Goal: Contribute content: Add original content to the website for others to see

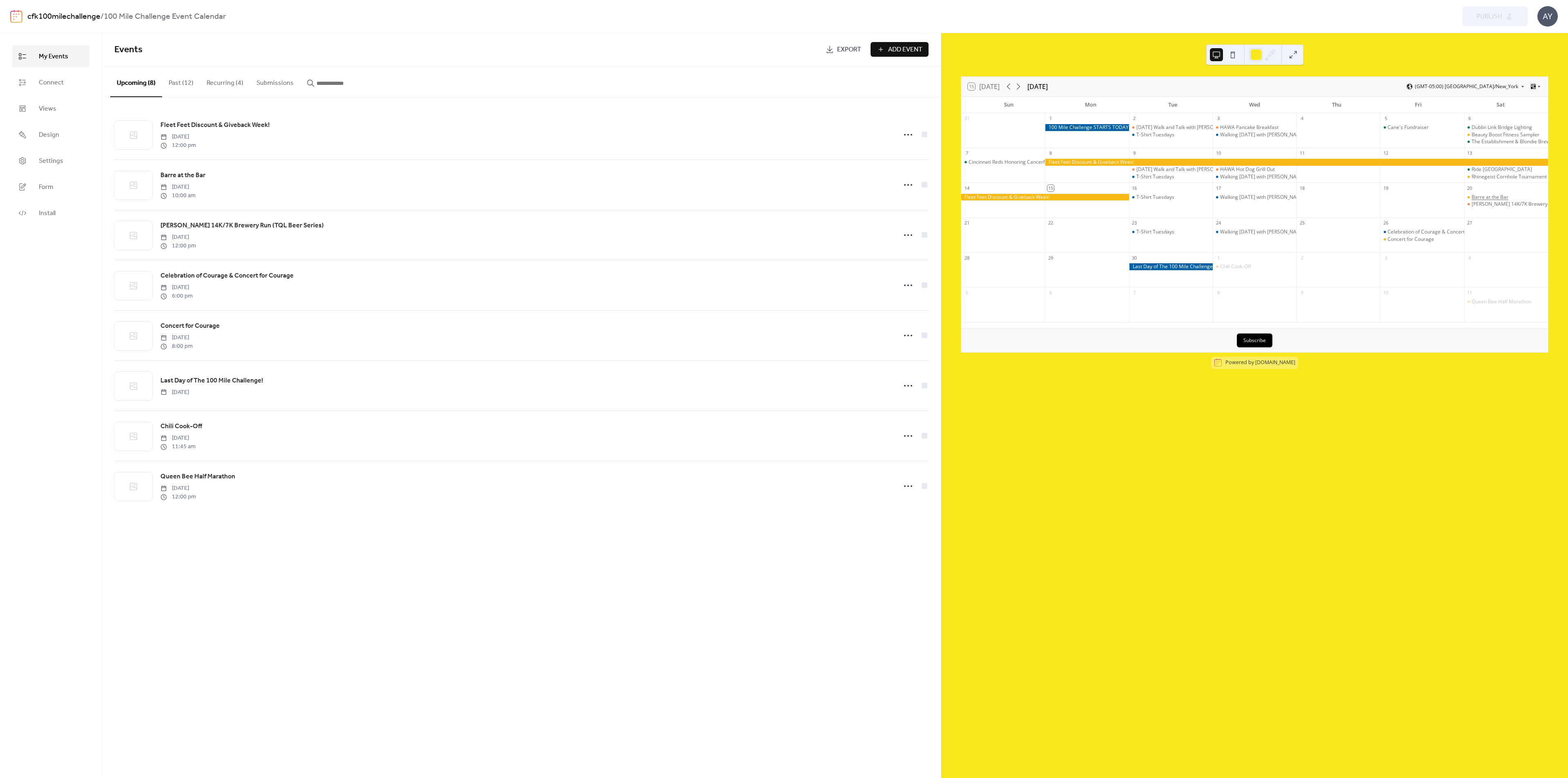
click at [1488, 195] on div "Barre at the Bar" at bounding box center [1490, 198] width 37 height 7
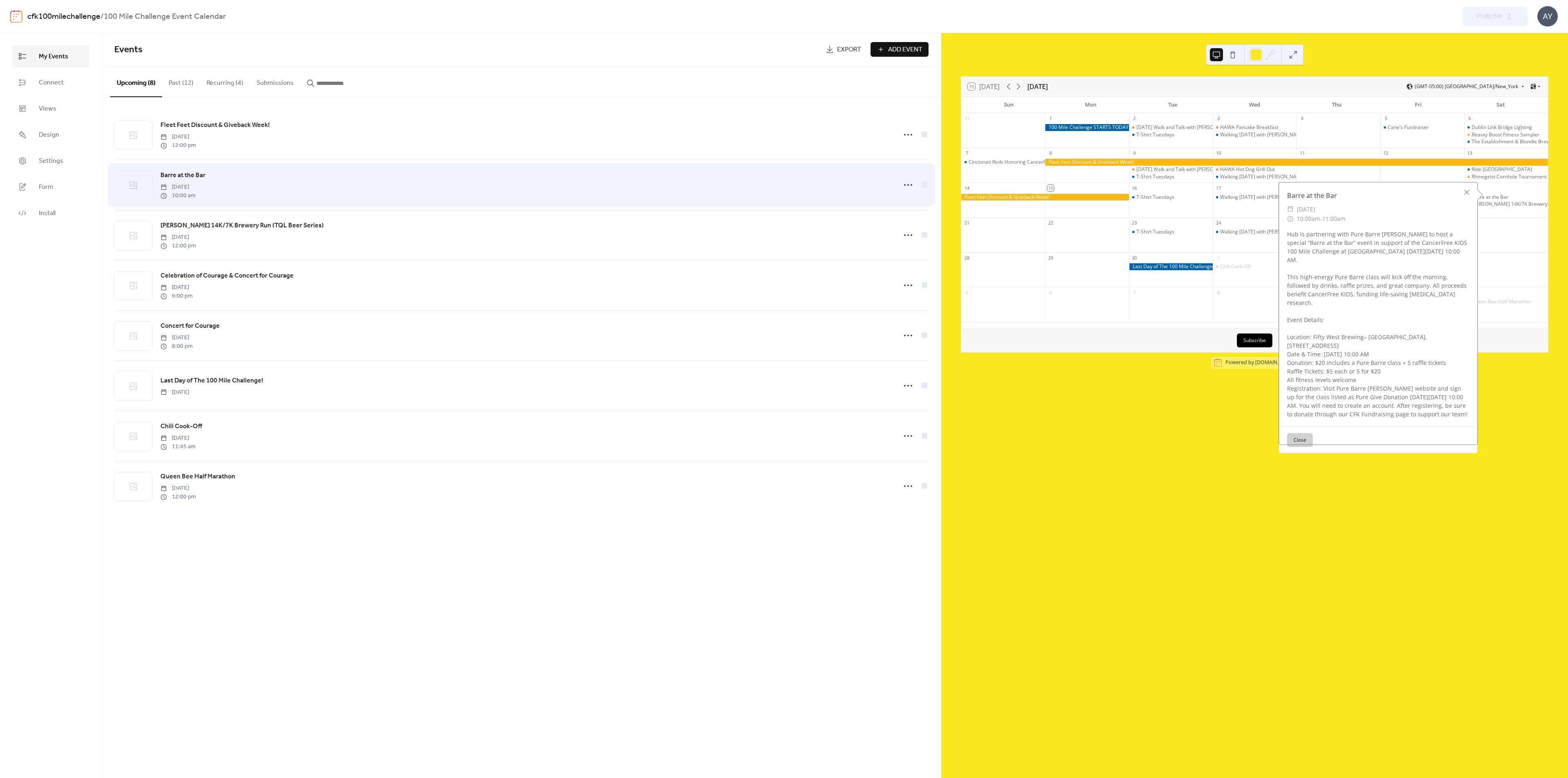
click at [252, 181] on div "Barre at the Bar [DATE] 10:00 am" at bounding box center [526, 185] width 732 height 30
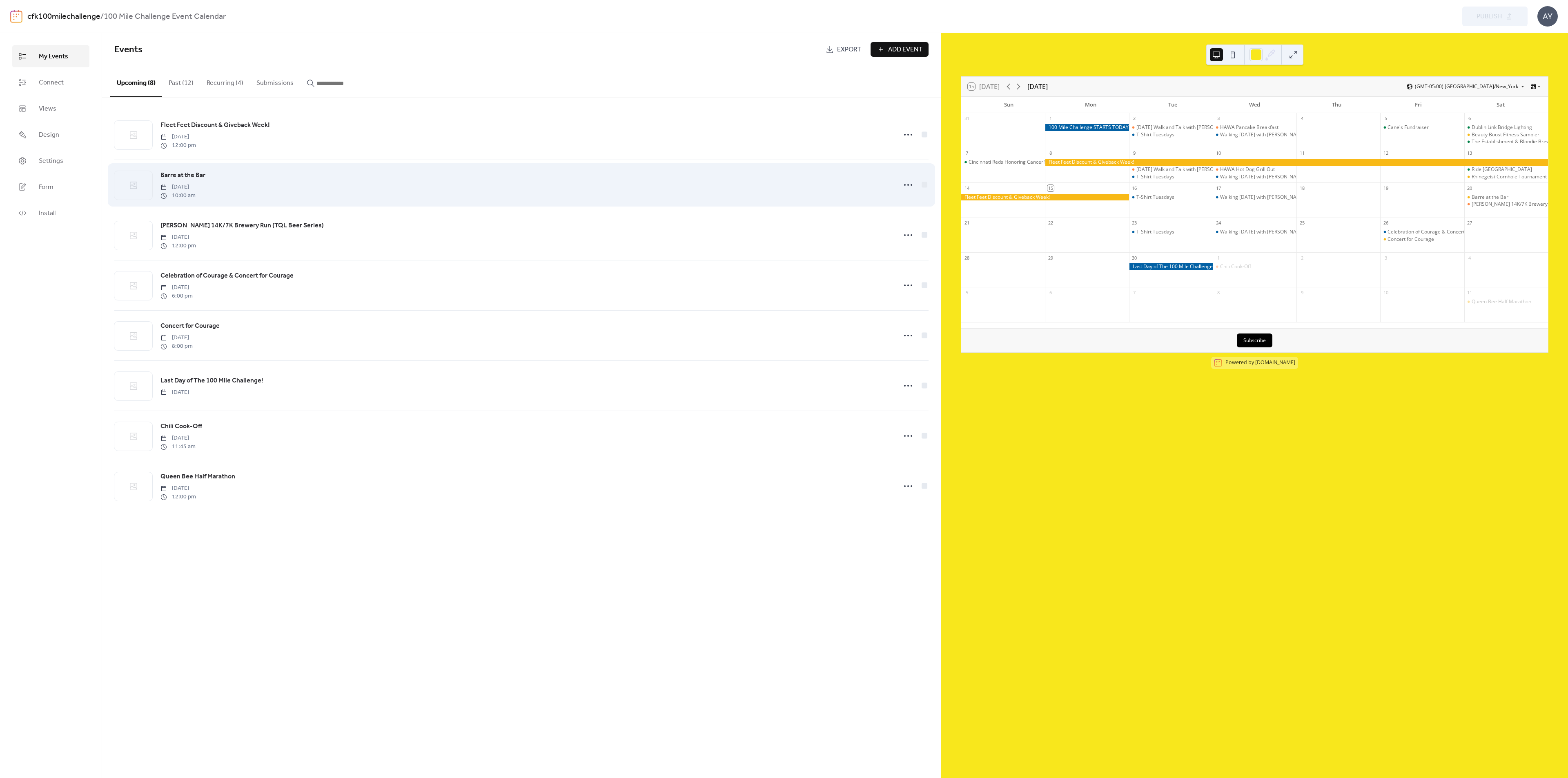
click at [206, 181] on div "Barre at the Bar [DATE] 10:00 am" at bounding box center [526, 185] width 732 height 30
click at [171, 174] on span "Barre at the Bar" at bounding box center [183, 176] width 45 height 10
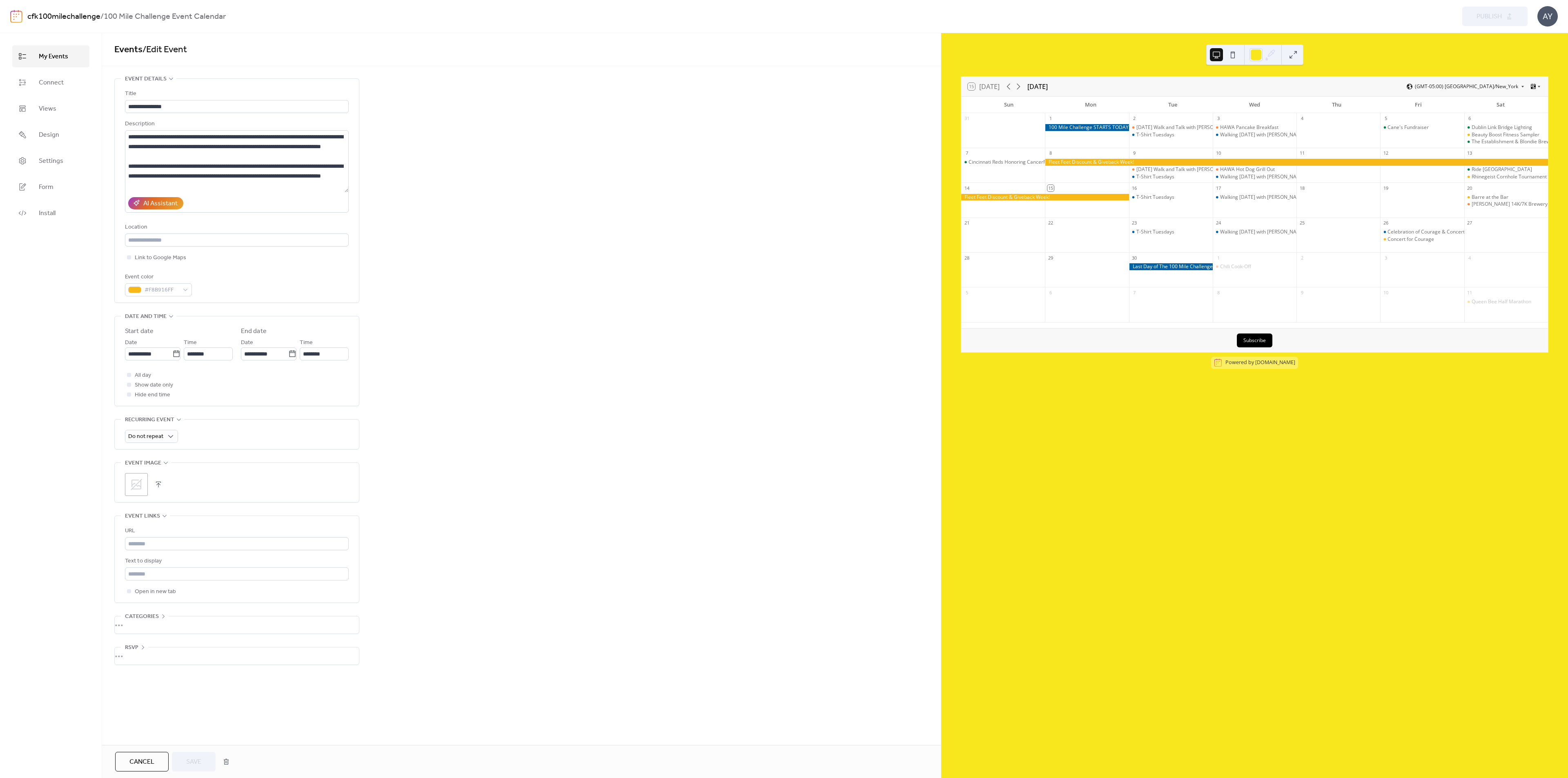
click at [143, 486] on icon at bounding box center [136, 484] width 13 height 13
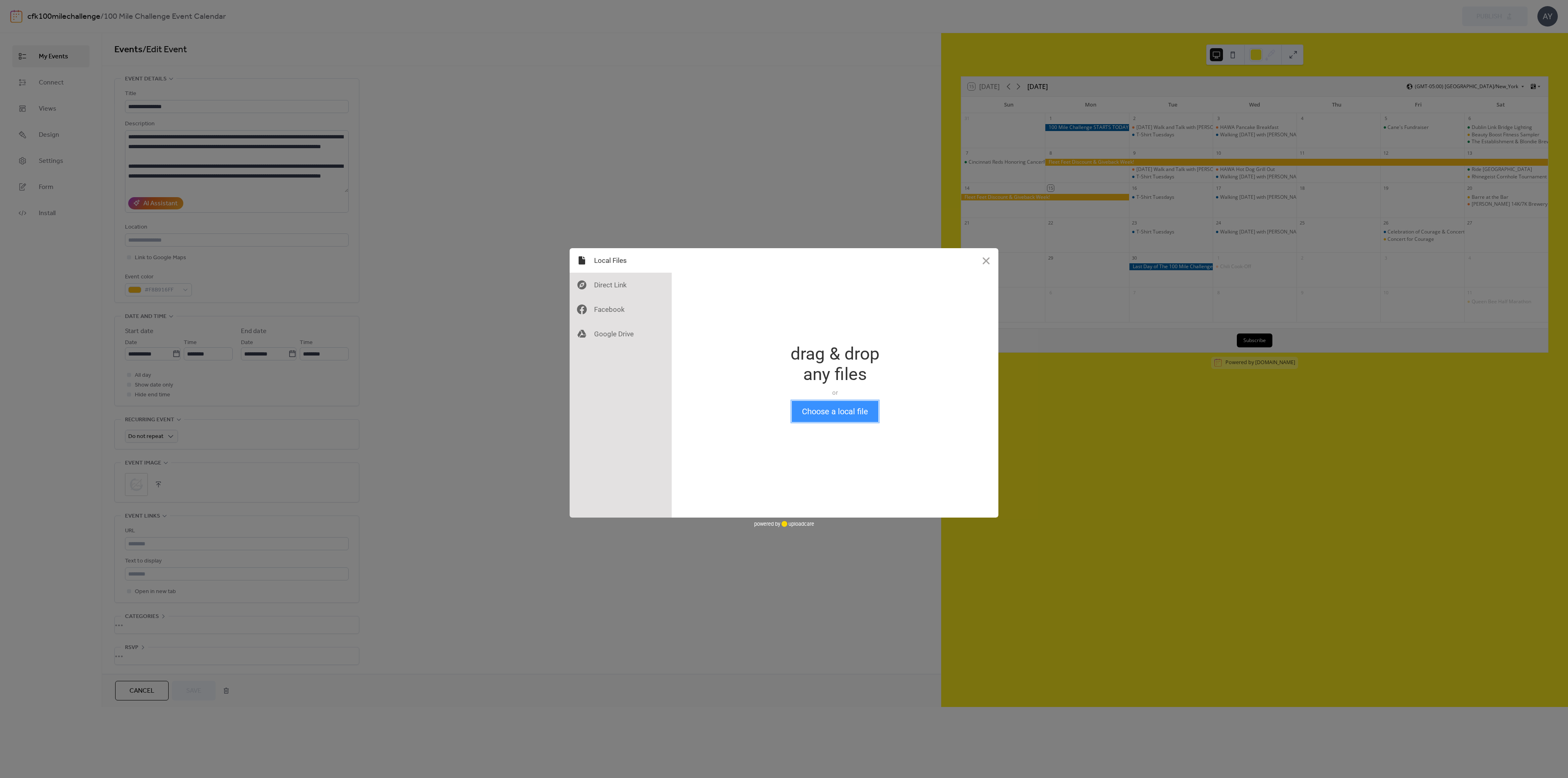
click at [810, 406] on button "Choose a local file" at bounding box center [835, 411] width 87 height 21
click at [966, 501] on button "Done" at bounding box center [969, 498] width 41 height 20
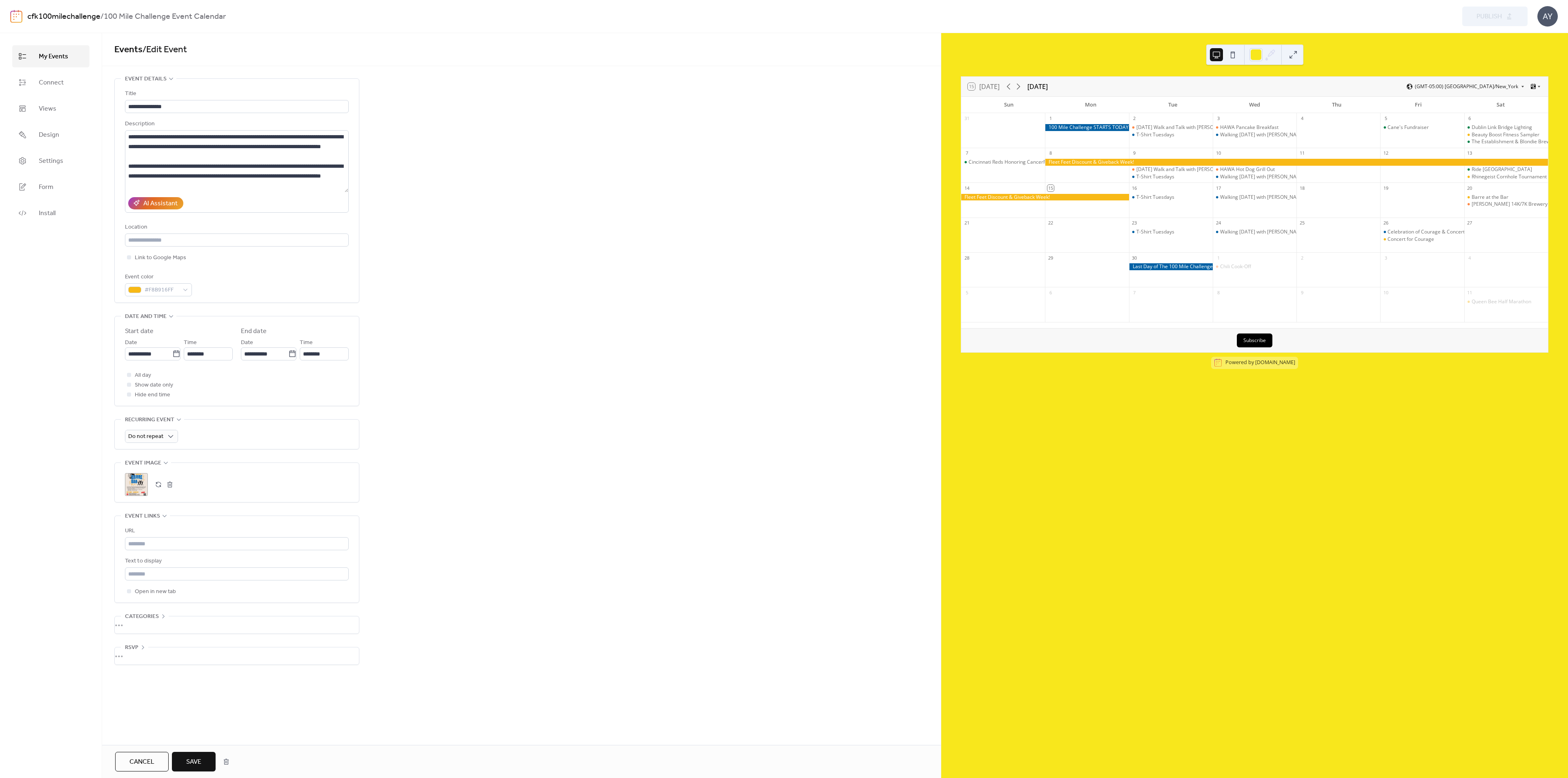
click at [200, 770] on button "Save" at bounding box center [194, 761] width 43 height 20
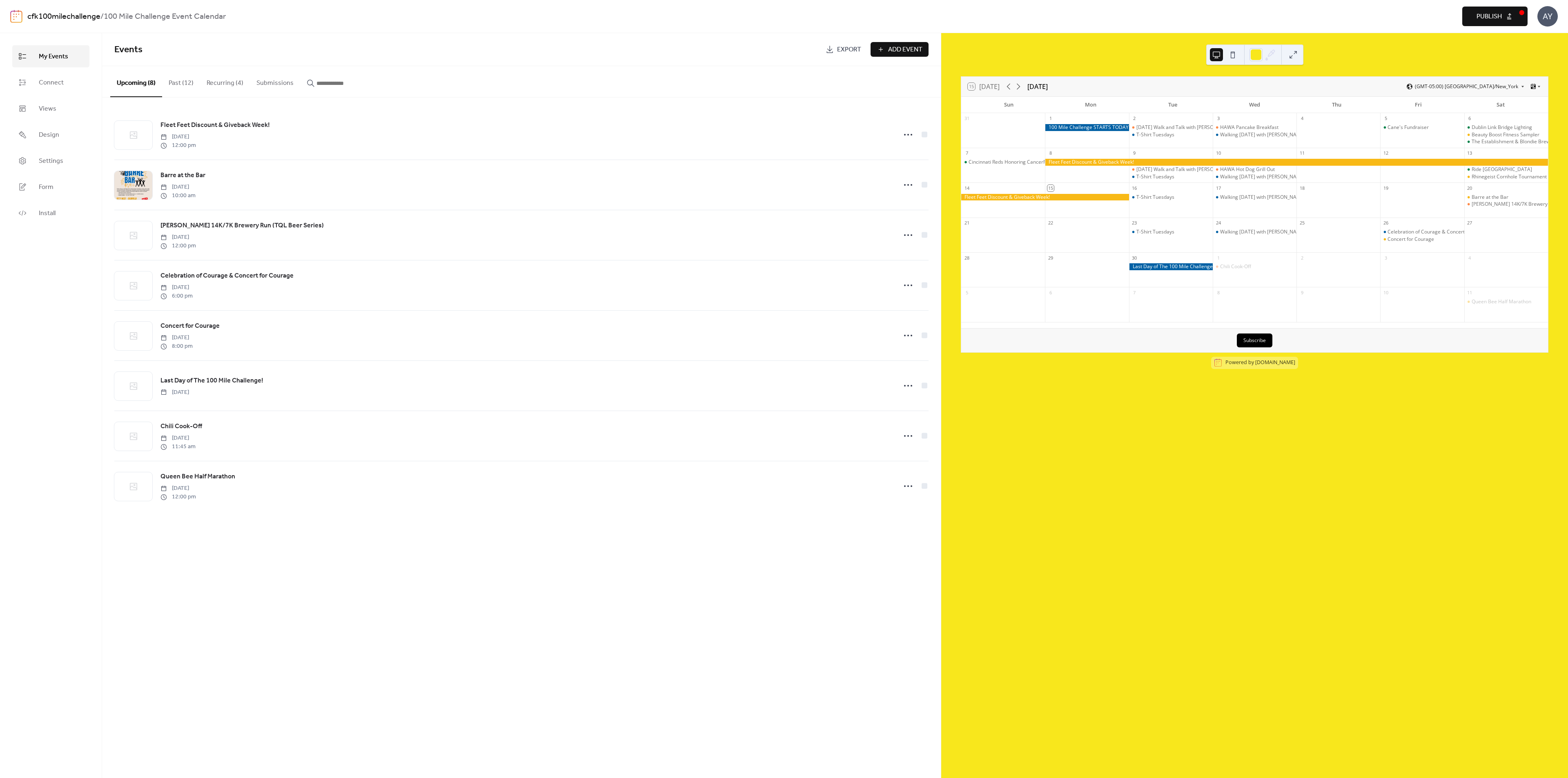
click at [1485, 19] on span "Publish" at bounding box center [1489, 17] width 25 height 10
